Goal: Task Accomplishment & Management: Manage account settings

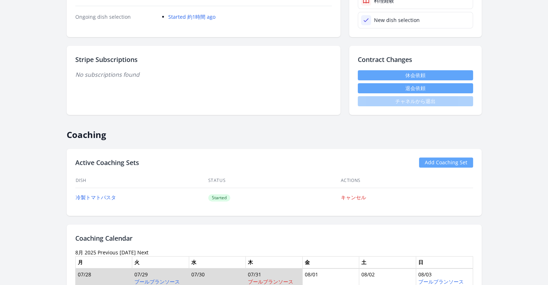
scroll to position [252, 0]
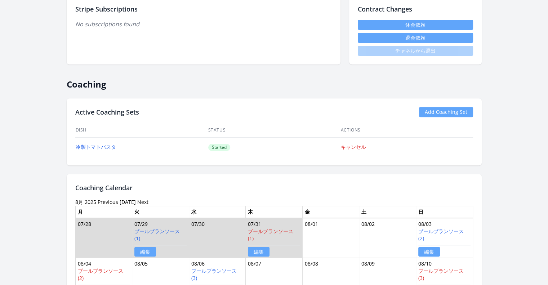
click at [441, 111] on link "Add Coaching Set" at bounding box center [446, 112] width 54 height 10
click at [435, 111] on link "Add Coaching Set" at bounding box center [446, 112] width 54 height 10
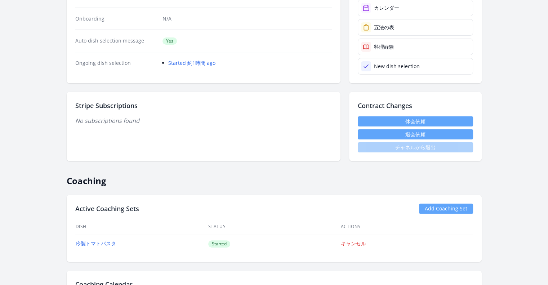
scroll to position [144, 0]
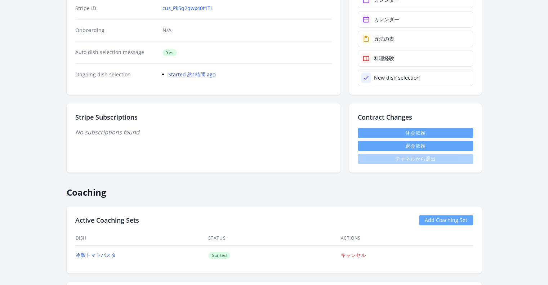
click at [207, 73] on link "Started 約1時間 ago" at bounding box center [191, 74] width 47 height 7
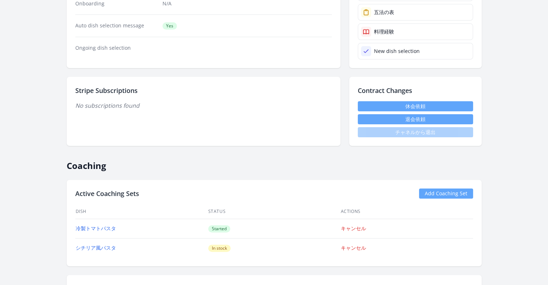
scroll to position [216, 0]
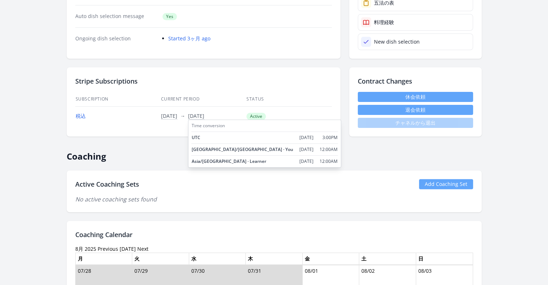
scroll to position [252, 0]
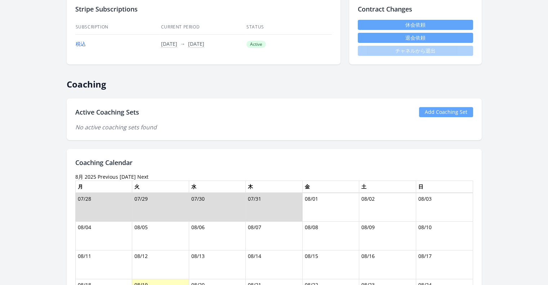
click at [463, 111] on link "Add Coaching Set" at bounding box center [446, 112] width 54 height 10
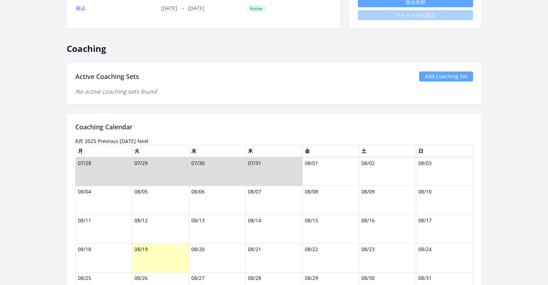
scroll to position [288, 0]
click at [429, 79] on link "Add Coaching Set" at bounding box center [446, 76] width 54 height 10
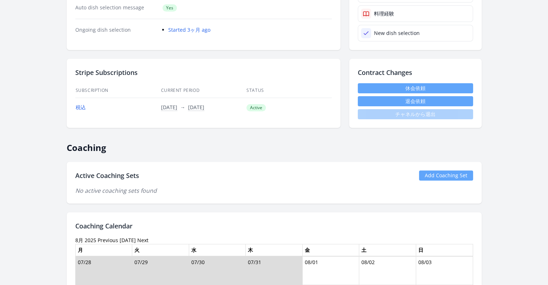
scroll to position [180, 0]
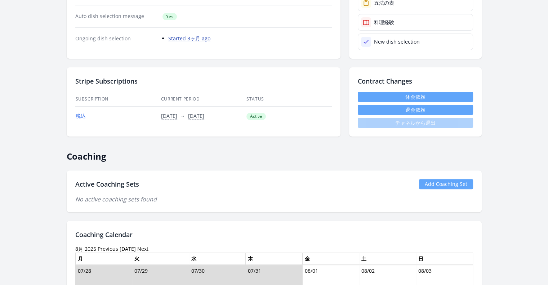
click at [200, 36] on link "Started 3ヶ月 ago" at bounding box center [189, 38] width 42 height 7
